Goal: Task Accomplishment & Management: Use online tool/utility

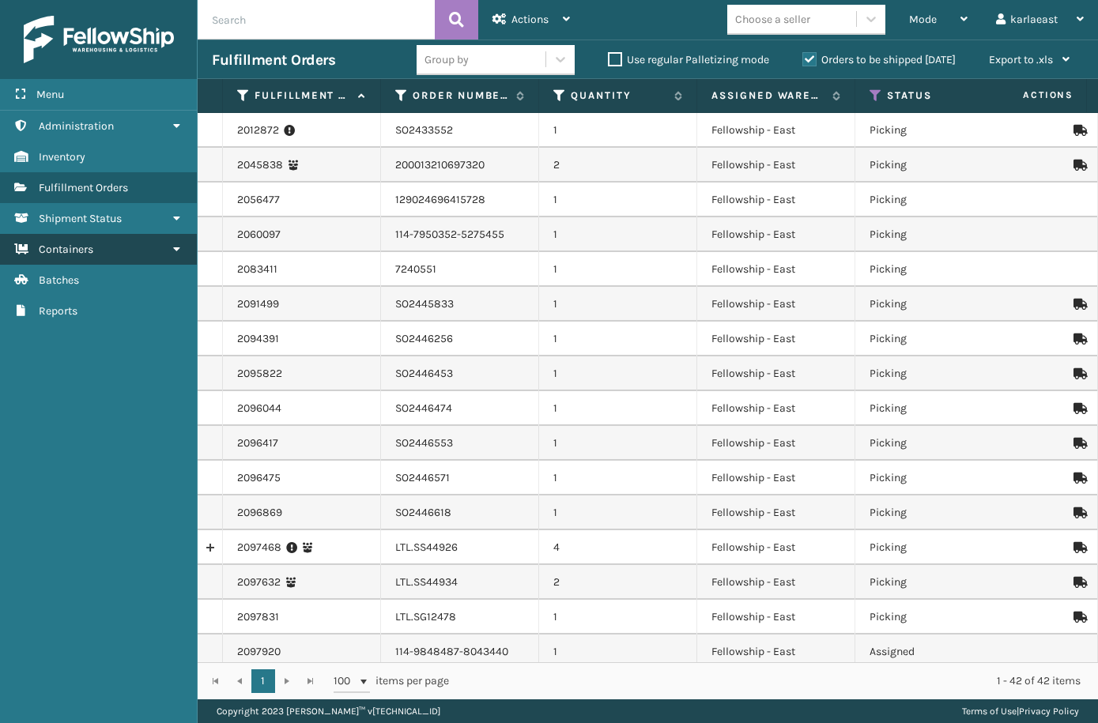
click at [133, 251] on link "Containers" at bounding box center [98, 249] width 197 height 31
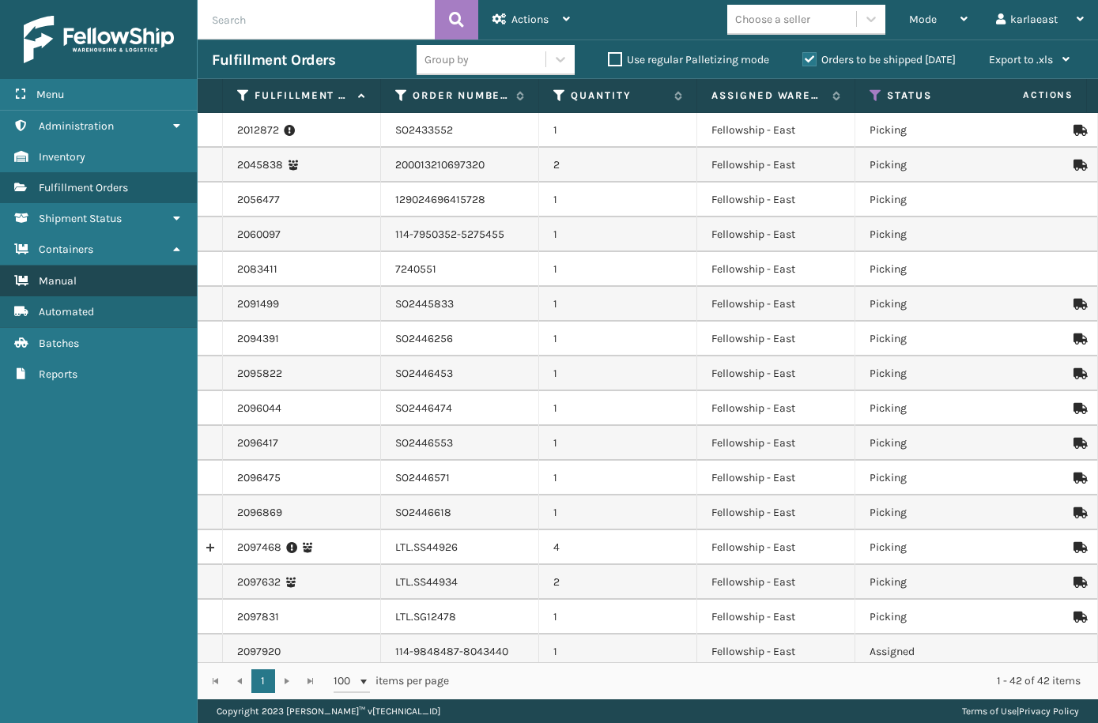
click at [128, 274] on link "Manual" at bounding box center [98, 281] width 197 height 31
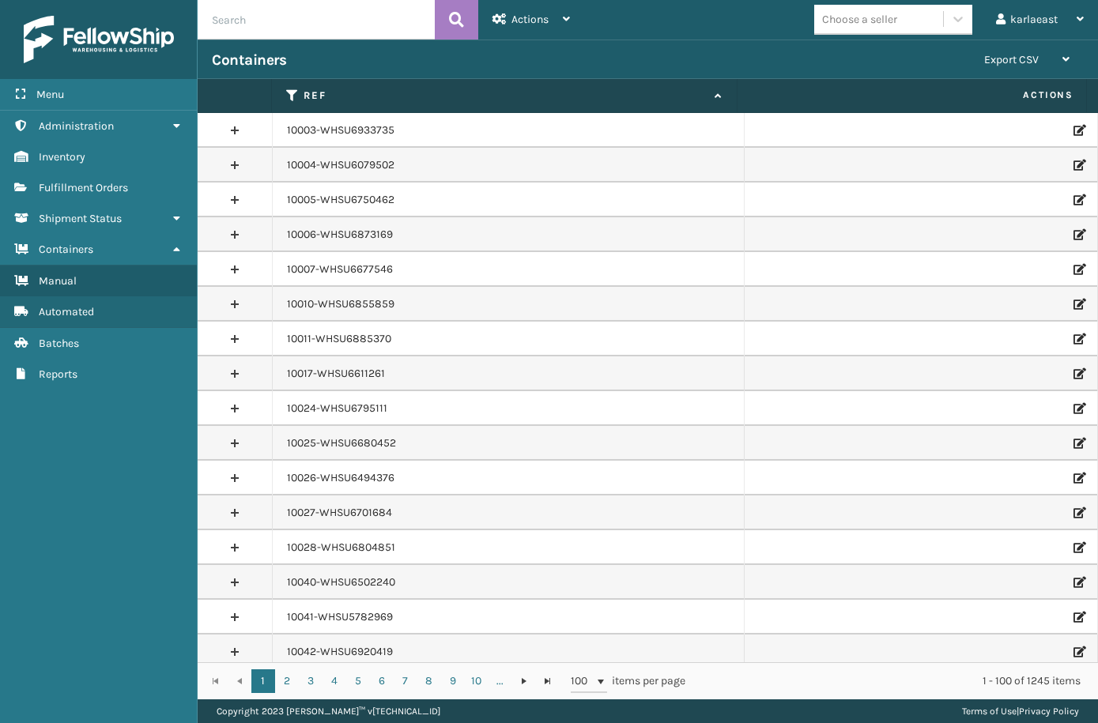
click at [263, 28] on input "text" at bounding box center [316, 20] width 237 height 40
paste input "PO50932"
type input "PO50932"
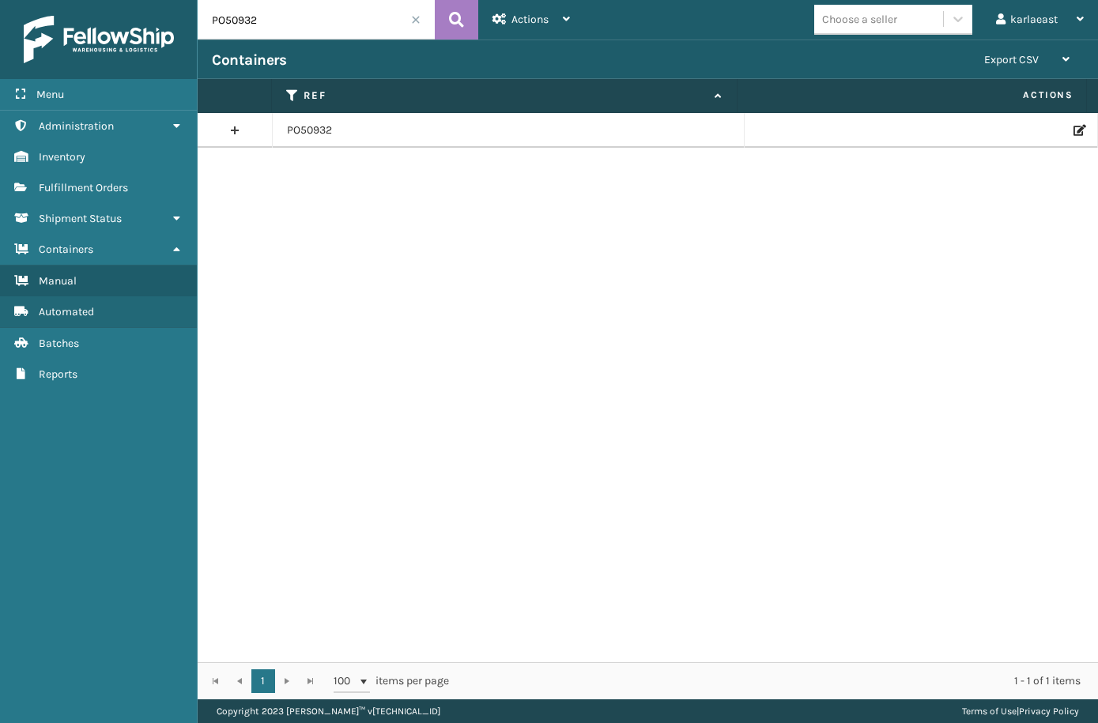
click at [1074, 127] on icon at bounding box center [1078, 130] width 9 height 11
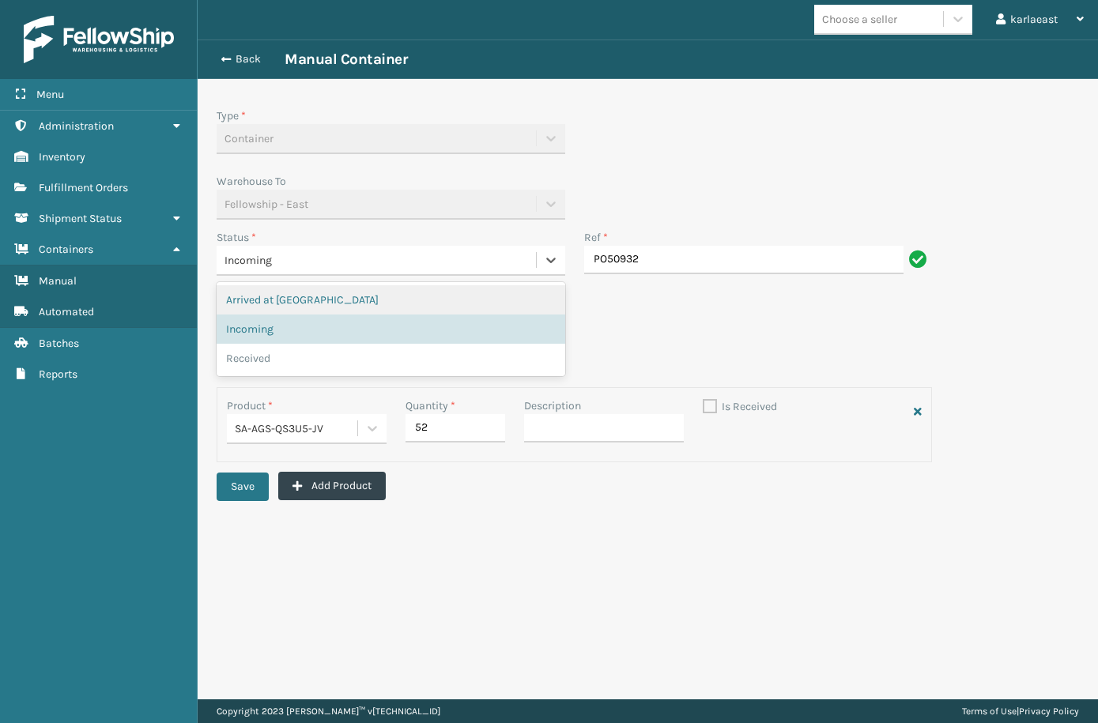
click at [421, 262] on div "Incoming" at bounding box center [377, 260] width 304 height 17
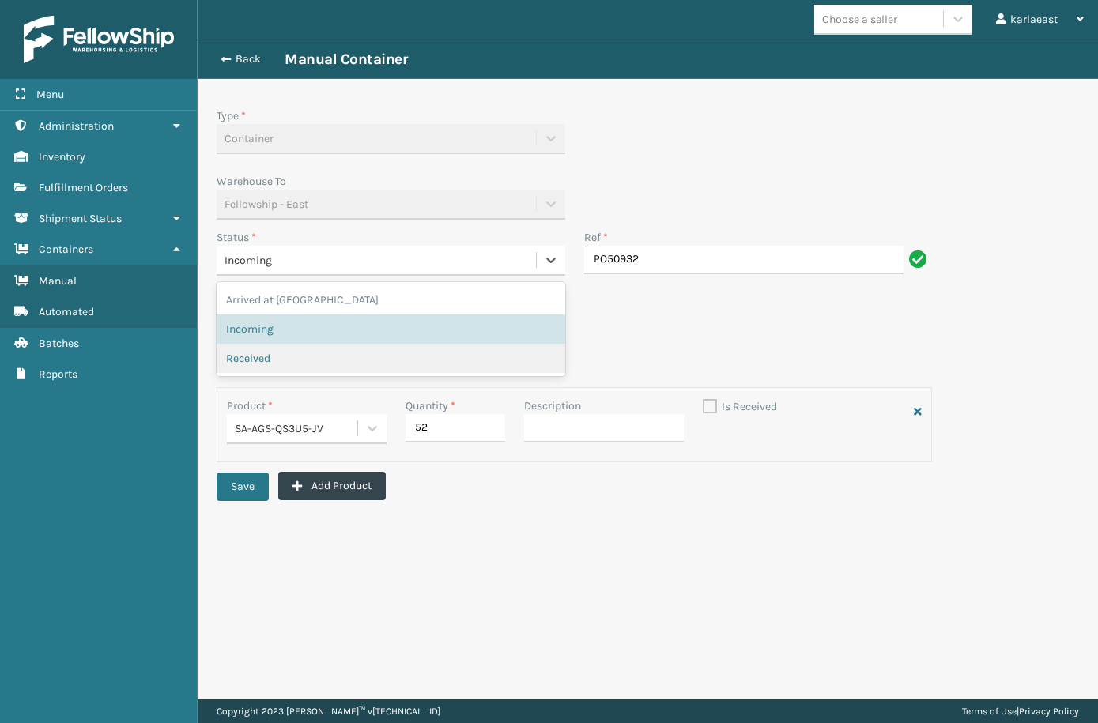
click at [297, 357] on div "Received" at bounding box center [391, 358] width 330 height 17
checkbox input "true"
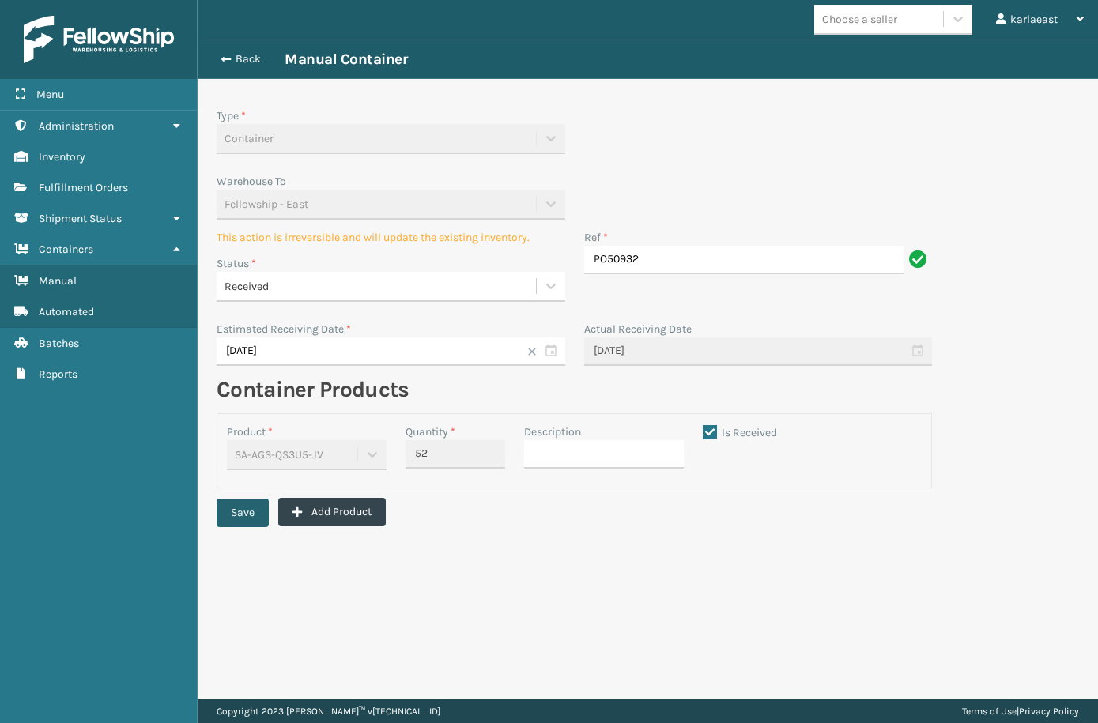
click at [244, 508] on button "Save" at bounding box center [243, 513] width 52 height 28
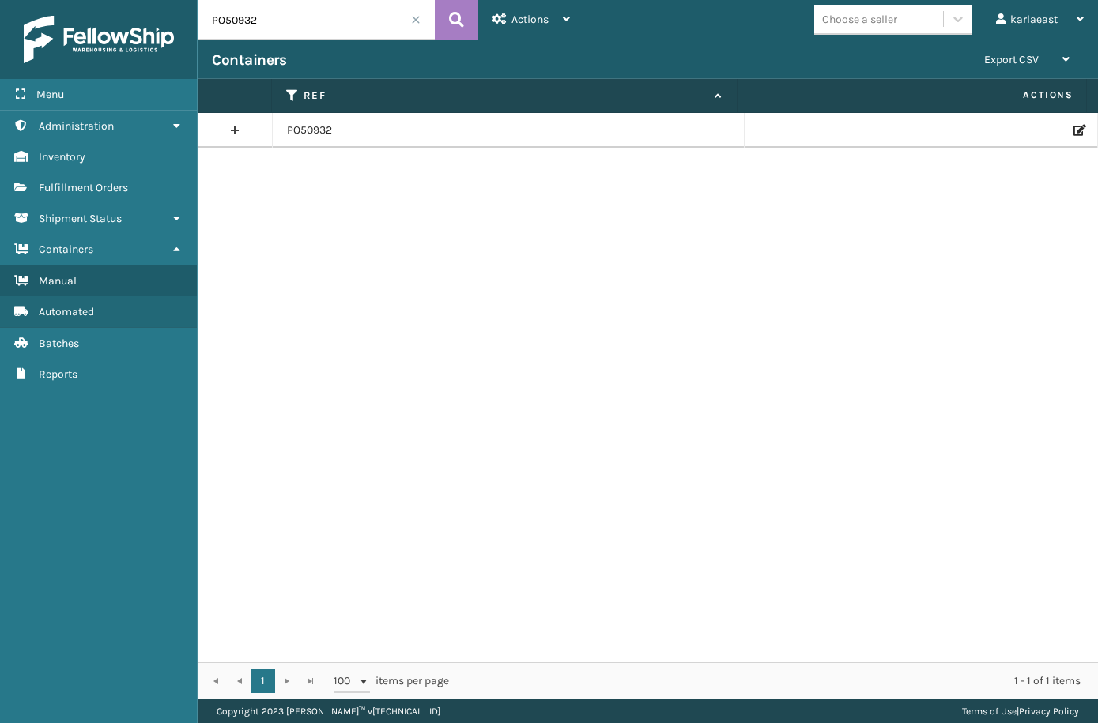
click at [1074, 132] on icon at bounding box center [1078, 130] width 9 height 11
